Goal: Task Accomplishment & Management: Use online tool/utility

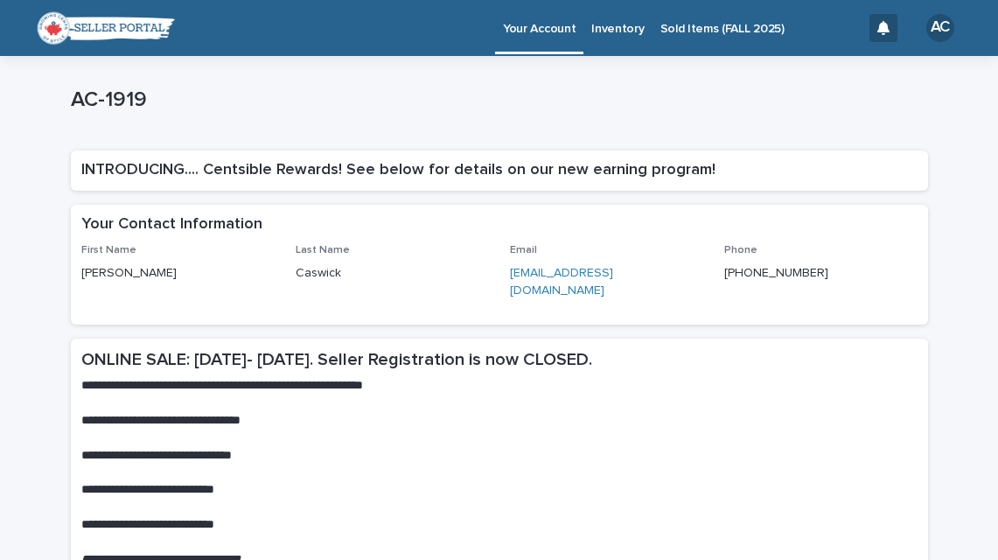
click at [682, 29] on p "Sold Items (FALL 2025)" at bounding box center [723, 18] width 124 height 37
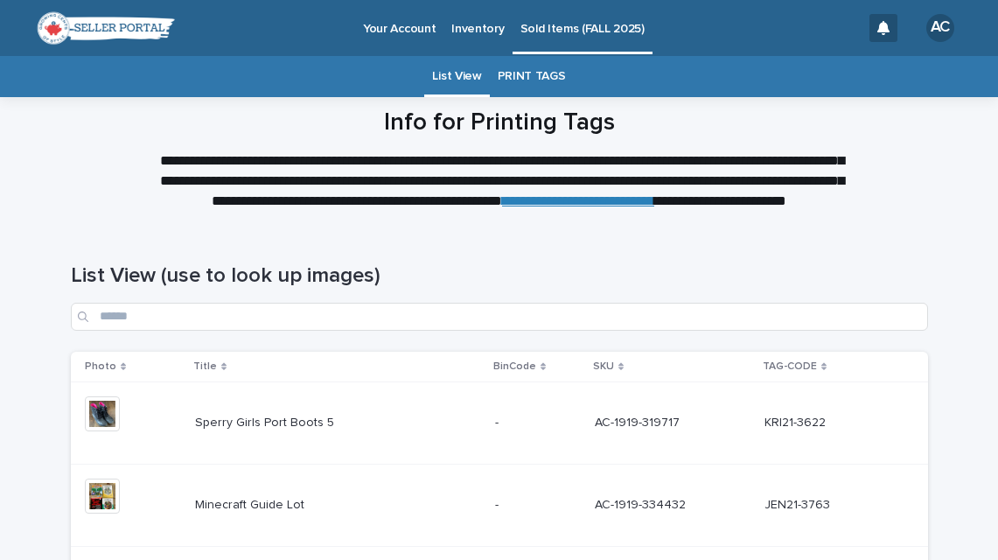
click at [542, 74] on link "PRINT TAGS" at bounding box center [532, 76] width 68 height 41
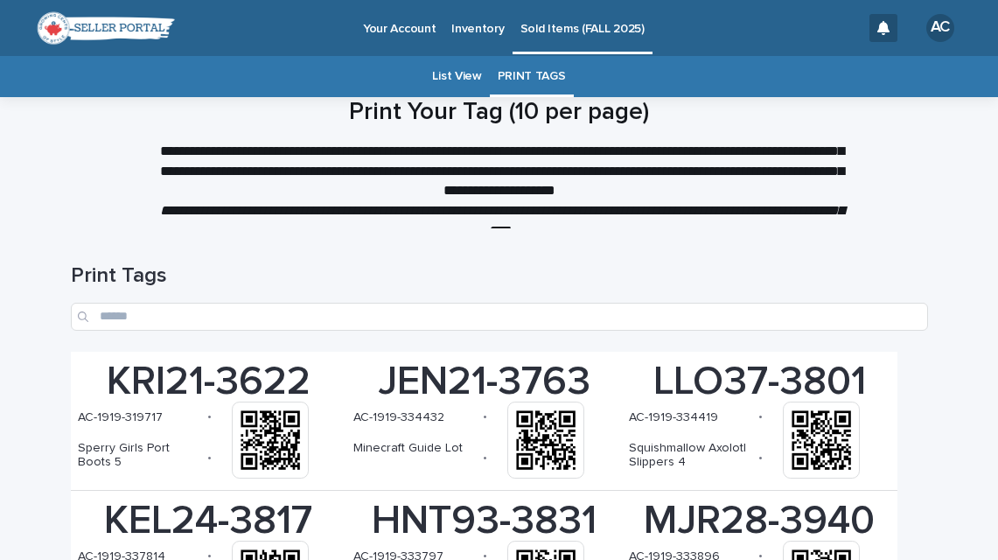
click at [936, 123] on div "**********" at bounding box center [499, 169] width 875 height 143
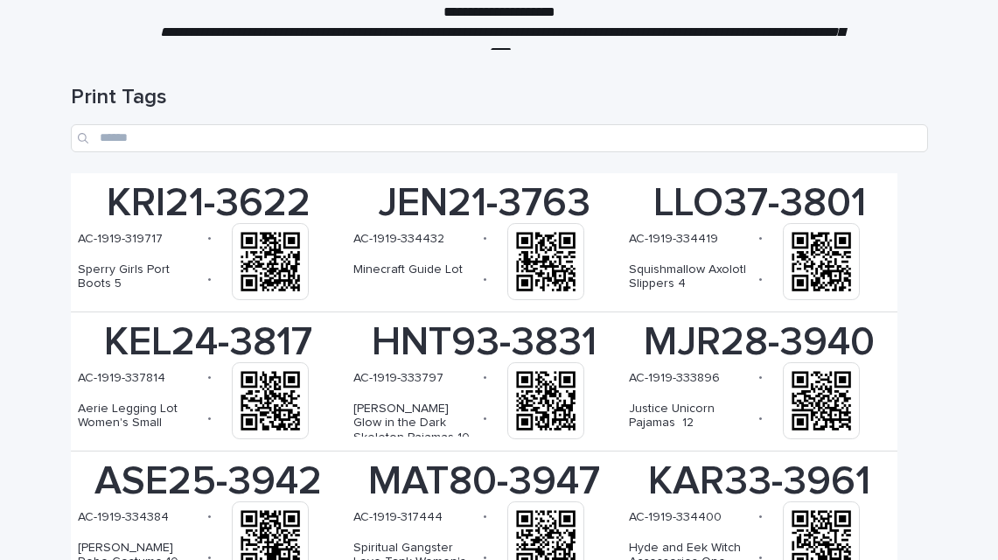
scroll to position [137, 0]
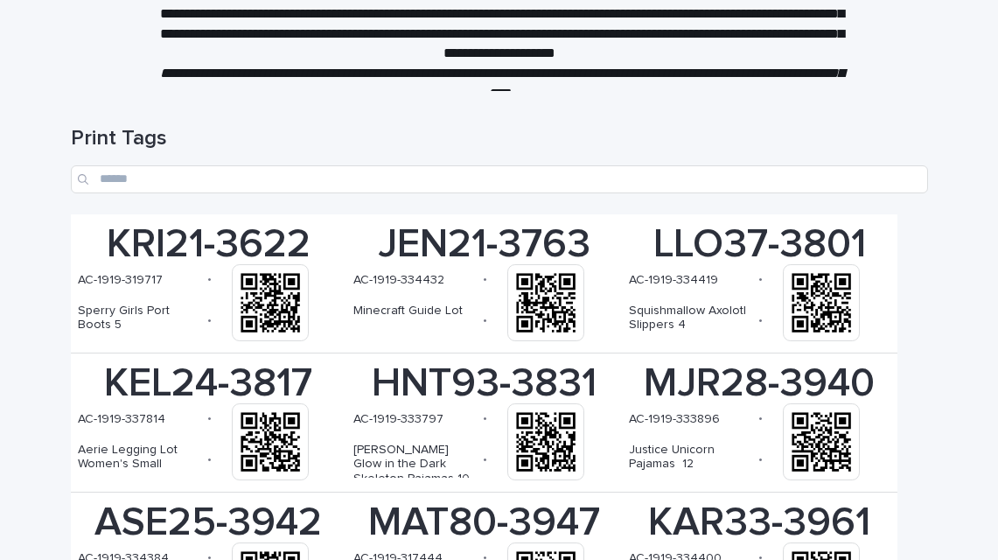
click at [917, 138] on h1 "Print Tags" at bounding box center [500, 138] width 858 height 25
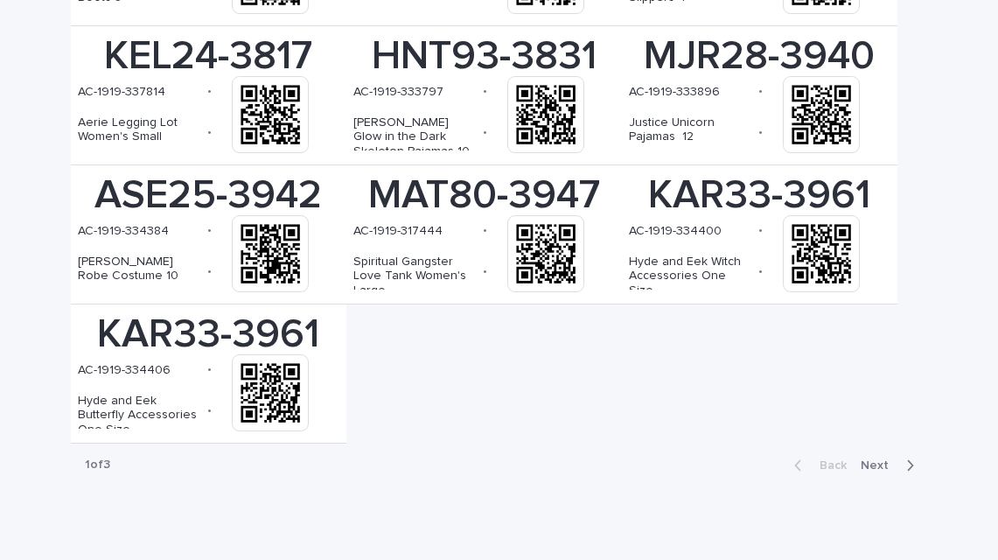
scroll to position [480, 0]
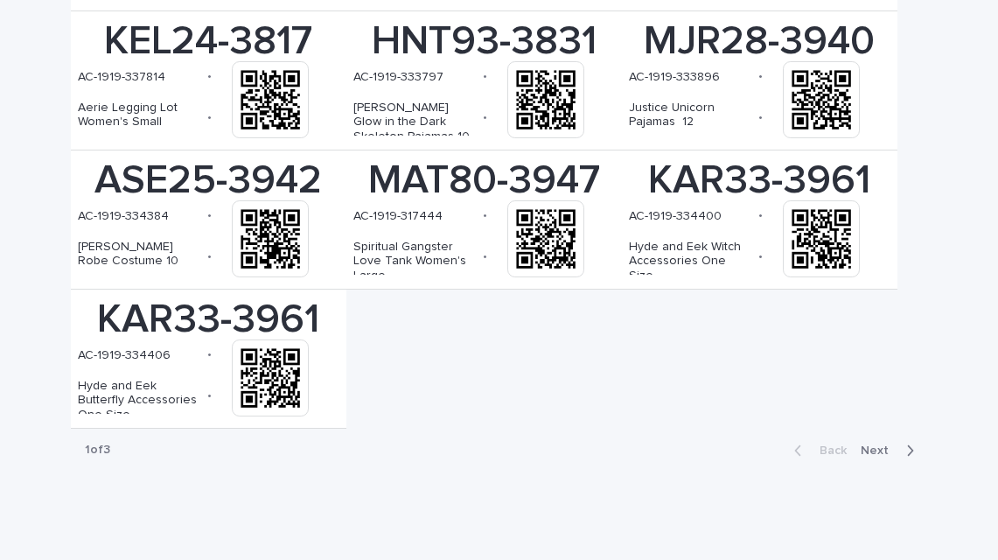
click at [885, 450] on span "Next" at bounding box center [880, 451] width 39 height 12
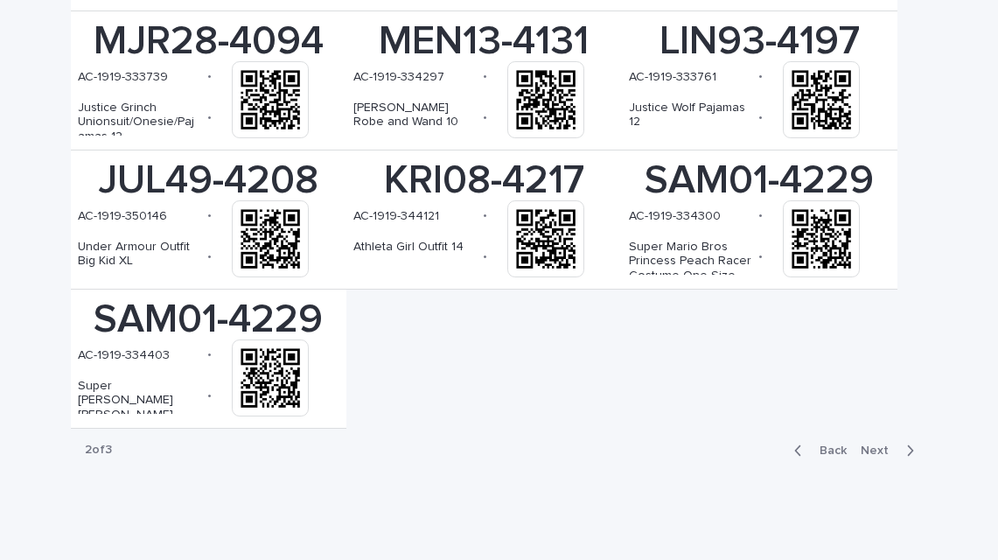
click at [881, 451] on span "Next" at bounding box center [880, 451] width 39 height 12
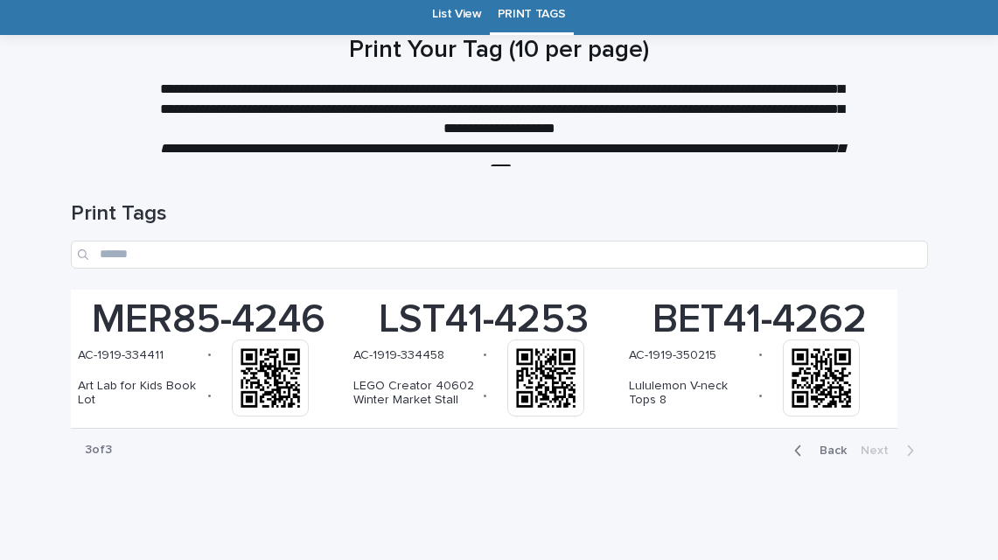
scroll to position [63, 0]
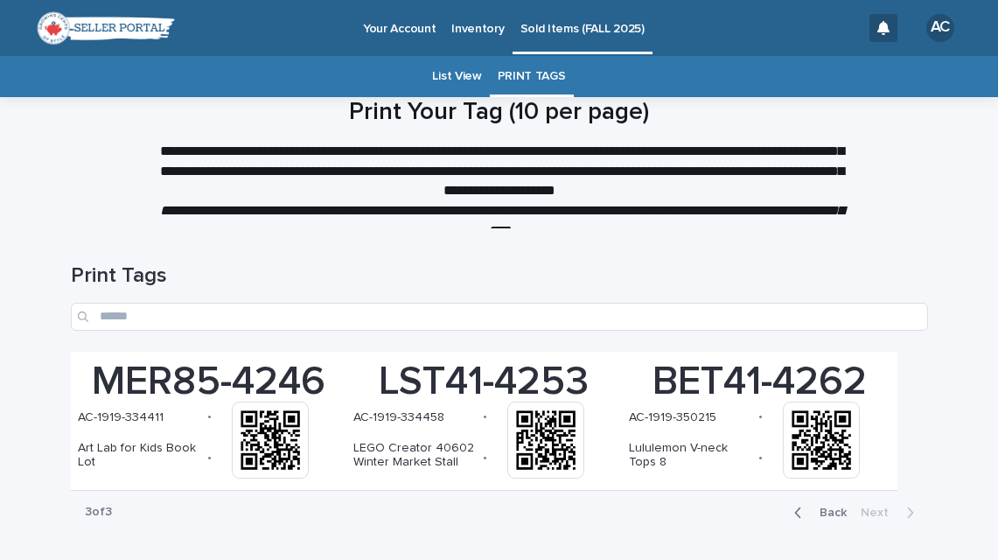
click at [461, 74] on link "List View" at bounding box center [456, 76] width 49 height 41
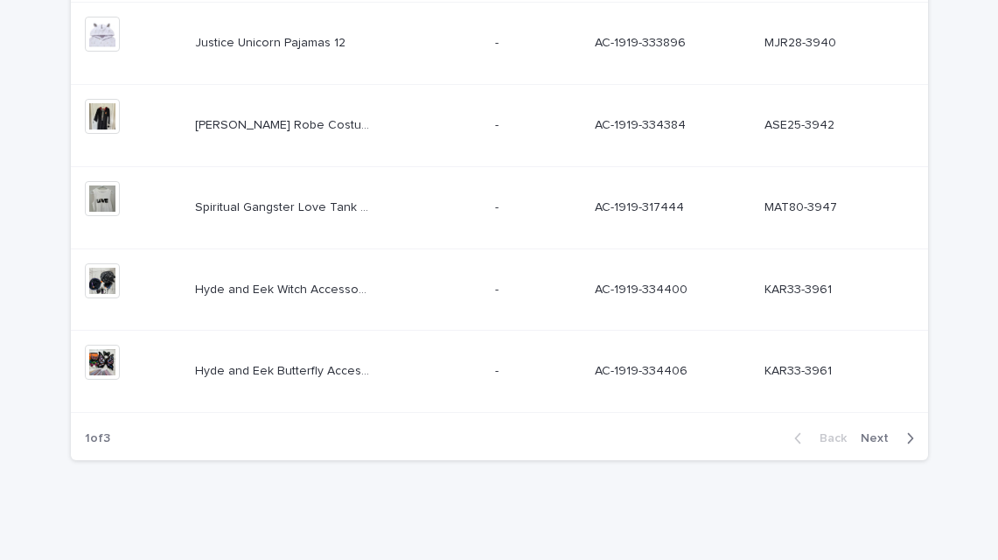
scroll to position [793, 0]
click at [882, 433] on span "Next" at bounding box center [880, 437] width 39 height 12
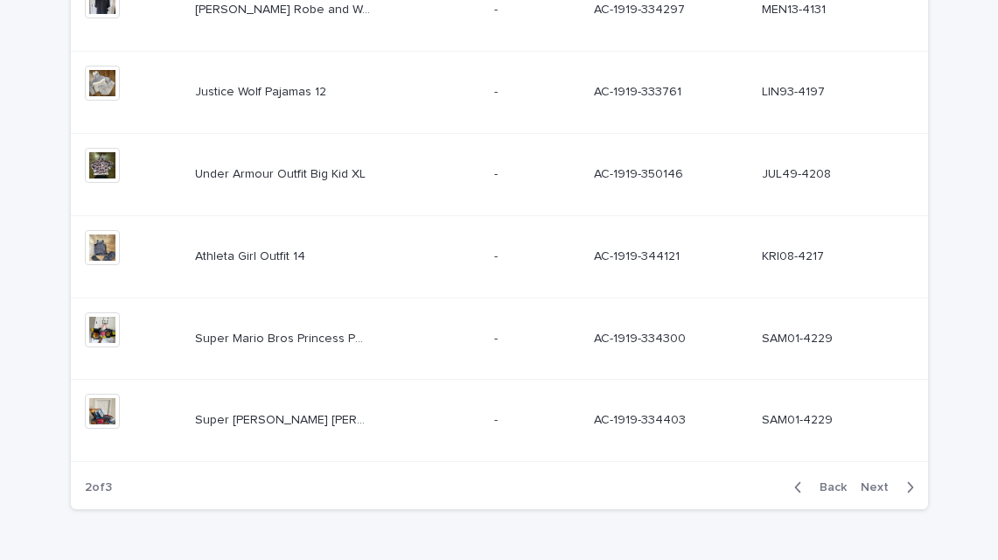
scroll to position [793, 0]
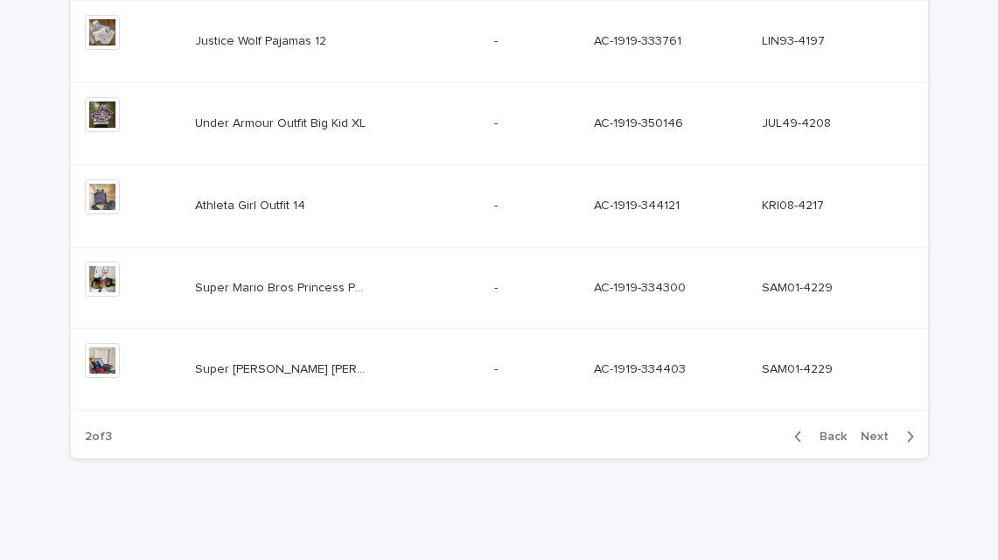
click at [883, 434] on span "Next" at bounding box center [880, 437] width 39 height 12
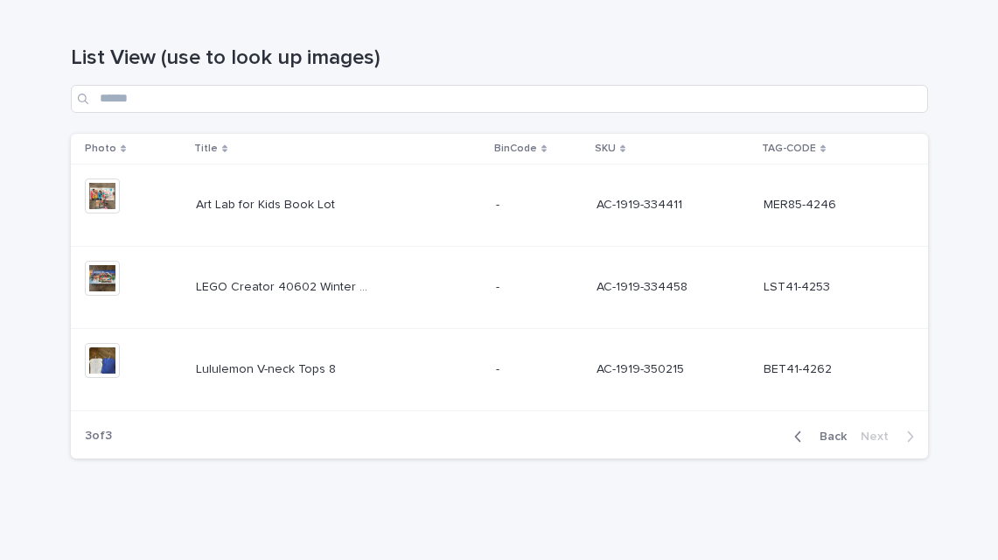
scroll to position [180, 0]
